Goal: Use online tool/utility: Utilize a website feature to perform a specific function

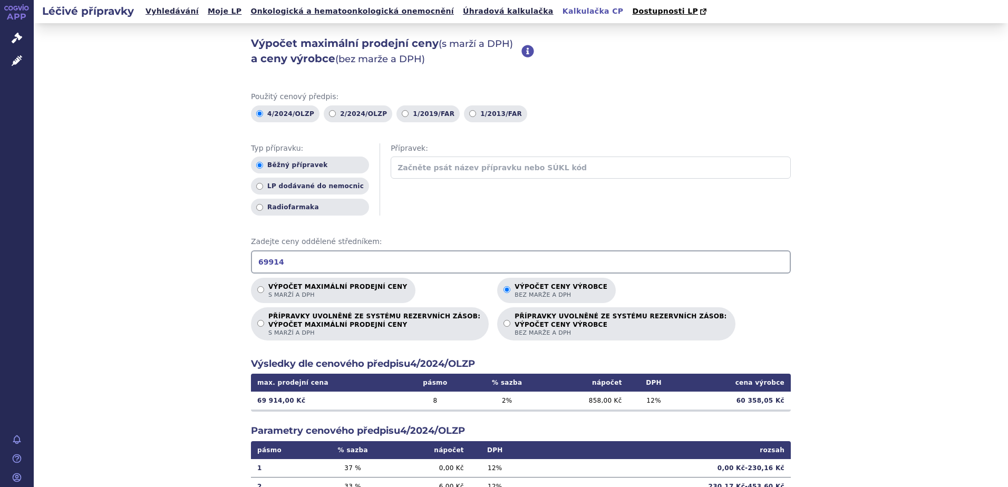
drag, startPoint x: 290, startPoint y: 256, endPoint x: 192, endPoint y: 264, distance: 98.3
click at [192, 264] on div "Výpočet maximální prodejní ceny (s marží a DPH) a ceny výrobce (bez marže a DPH…" at bounding box center [521, 330] width 974 height 615
type input "47329"
click at [373, 289] on p "Výpočet maximální prodejní ceny s marží a DPH" at bounding box center [337, 291] width 139 height 16
click at [264, 289] on input "Výpočet maximální prodejní ceny s marží a DPH" at bounding box center [260, 289] width 7 height 7
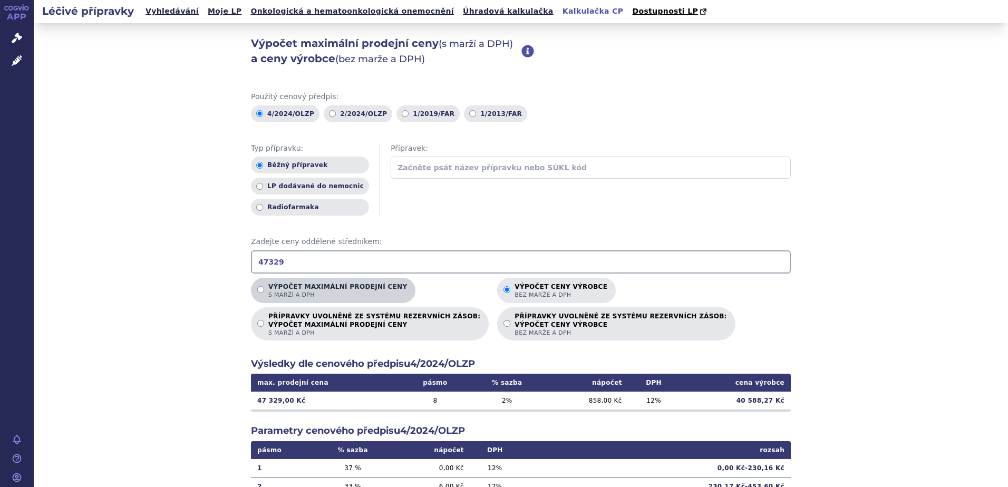
radio input "true"
